Goal: Information Seeking & Learning: Learn about a topic

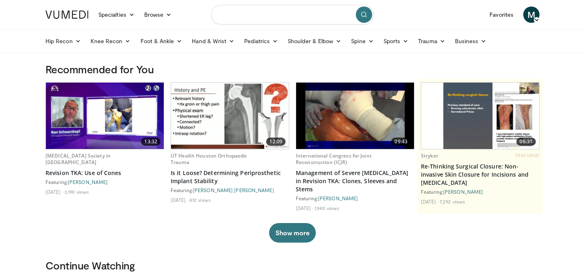
click at [263, 18] on input "Search topics, interventions" at bounding box center [292, 15] width 163 height 20
type input "**********"
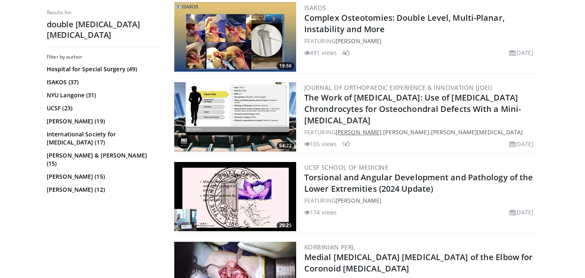
scroll to position [407, 0]
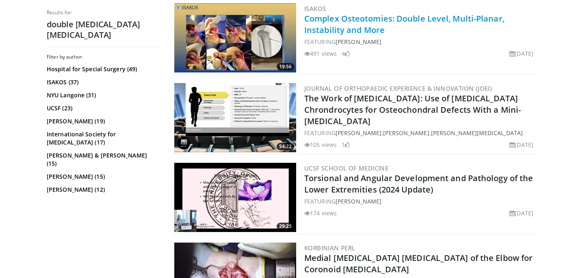
click at [347, 27] on link "Complex Osteotomies: Double Level, Multi-Planar, Instability and More" at bounding box center [404, 24] width 200 height 22
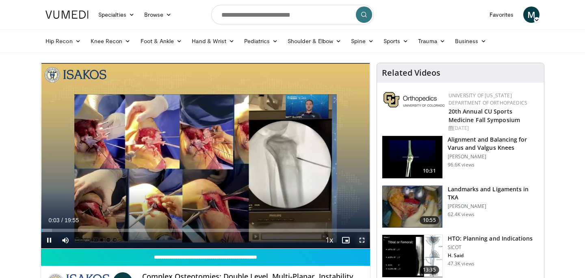
click at [365, 242] on span "Video Player" at bounding box center [362, 240] width 16 height 16
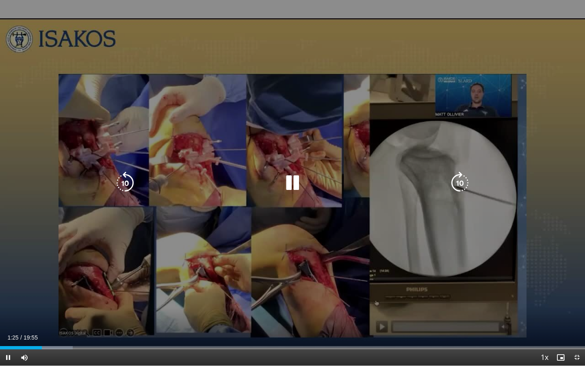
click at [297, 184] on icon "Video Player" at bounding box center [292, 183] width 23 height 23
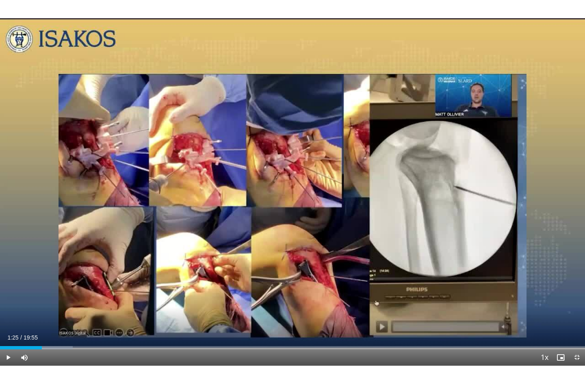
click at [297, 184] on div "10 seconds Tap to unmute" at bounding box center [292, 182] width 585 height 365
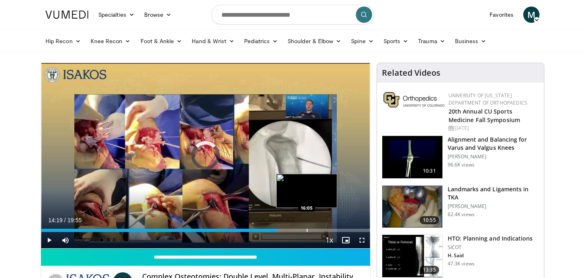
drag, startPoint x: 258, startPoint y: 229, endPoint x: 306, endPoint y: 230, distance: 48.4
click at [307, 230] on div "Progress Bar" at bounding box center [307, 229] width 1 height 3
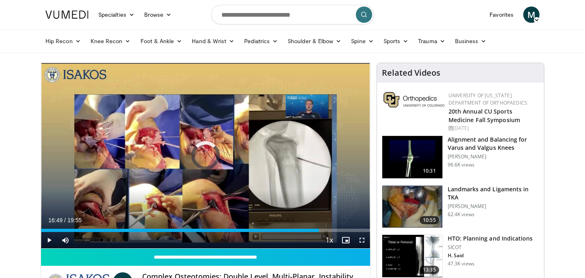
drag, startPoint x: 307, startPoint y: 230, endPoint x: 354, endPoint y: 232, distance: 46.4
click at [354, 232] on div "Current Time 16:49 / Duration 19:55 Play Skip Backward Skip Forward Mute Loaded…" at bounding box center [205, 240] width 329 height 16
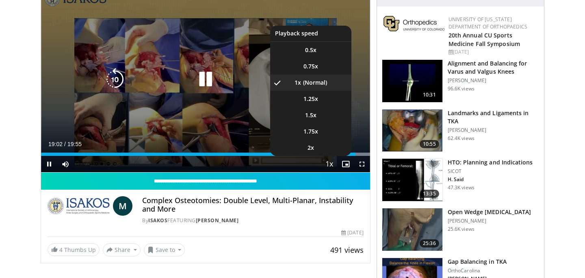
scroll to position [78, 0]
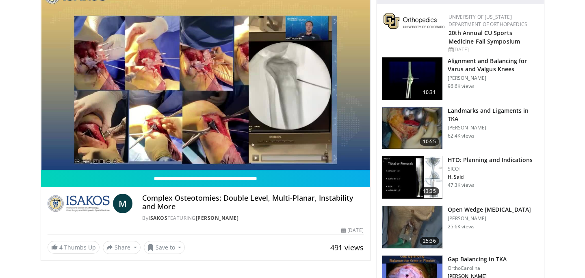
click at [402, 171] on img at bounding box center [412, 177] width 60 height 42
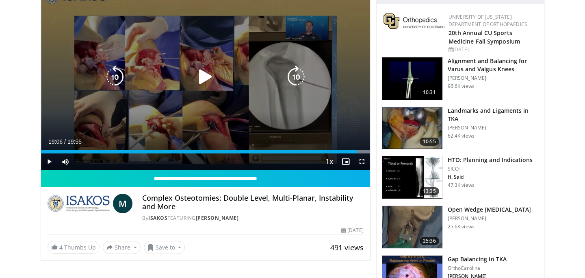
scroll to position [0, 0]
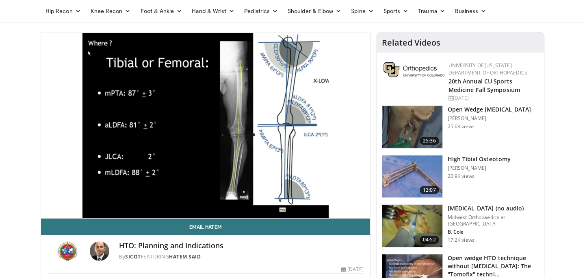
scroll to position [29, 0]
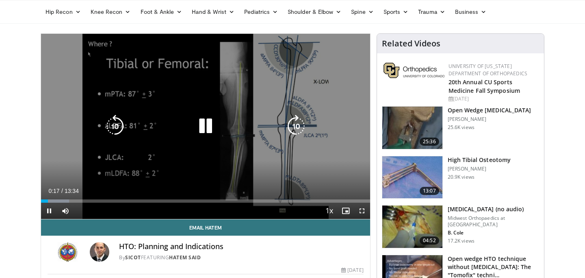
click at [211, 126] on icon "Video Player" at bounding box center [205, 126] width 23 height 23
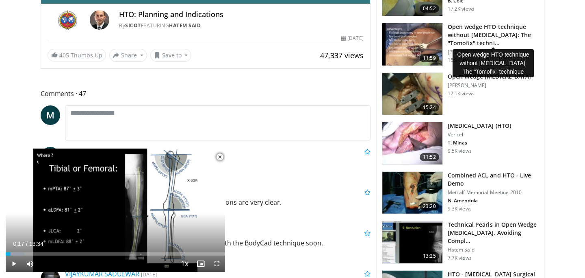
scroll to position [263, 0]
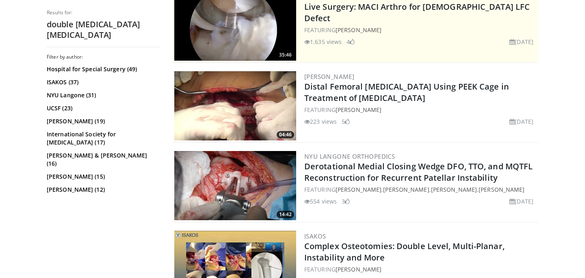
scroll to position [181, 0]
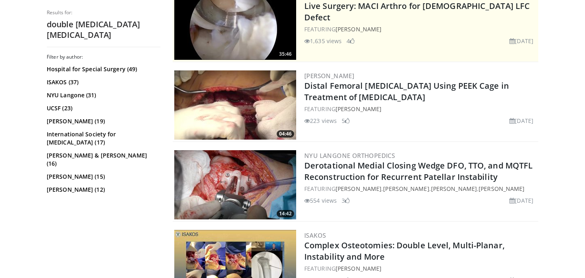
click at [240, 113] on img at bounding box center [235, 104] width 122 height 69
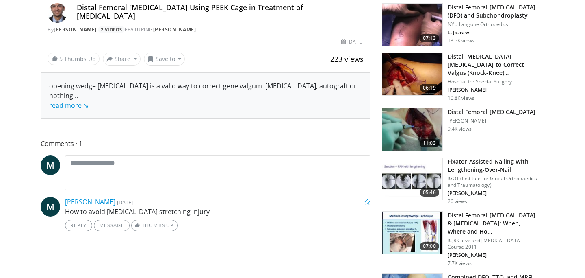
scroll to position [295, 0]
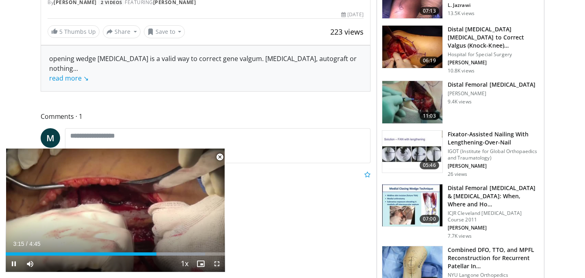
click at [215, 261] on span "Video Player" at bounding box center [217, 263] width 16 height 16
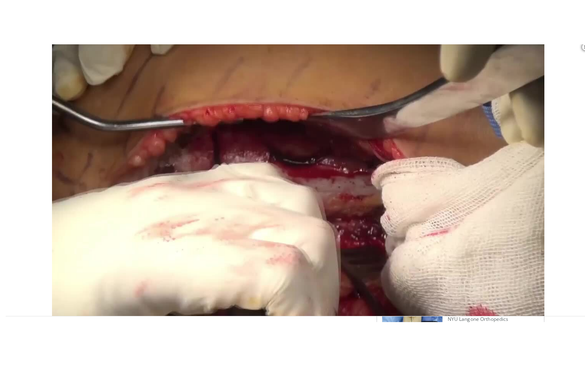
scroll to position [110, 0]
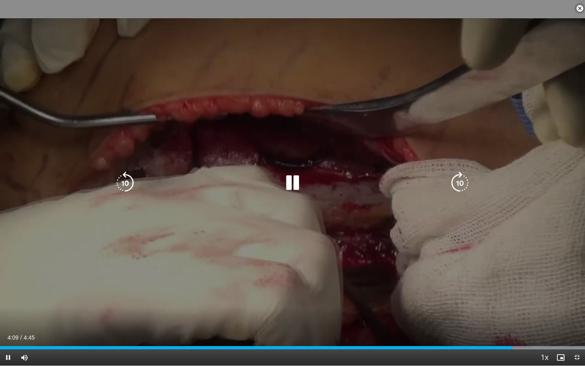
click at [296, 182] on icon "Video Player" at bounding box center [292, 183] width 23 height 23
click at [296, 186] on div "10 seconds Tap to unmute" at bounding box center [292, 182] width 585 height 365
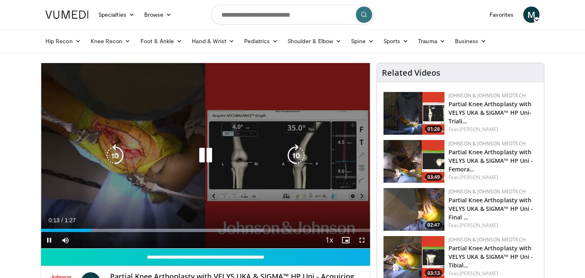
click at [206, 155] on icon "Video Player" at bounding box center [205, 155] width 23 height 23
